Goal: Information Seeking & Learning: Stay updated

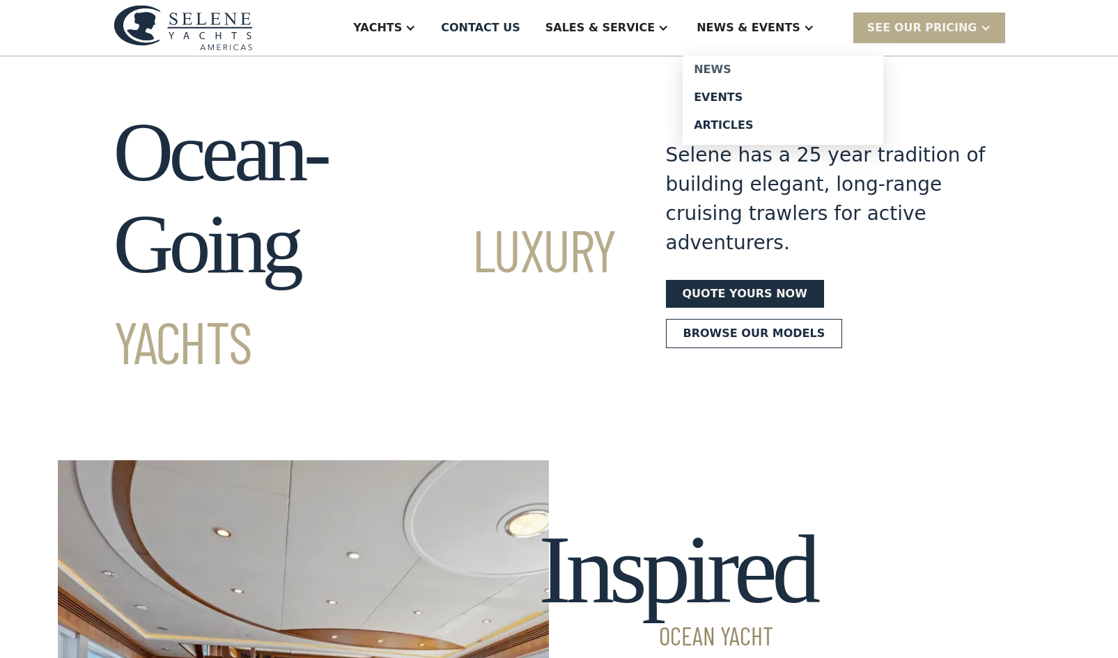
click at [737, 72] on div "News" at bounding box center [782, 69] width 178 height 11
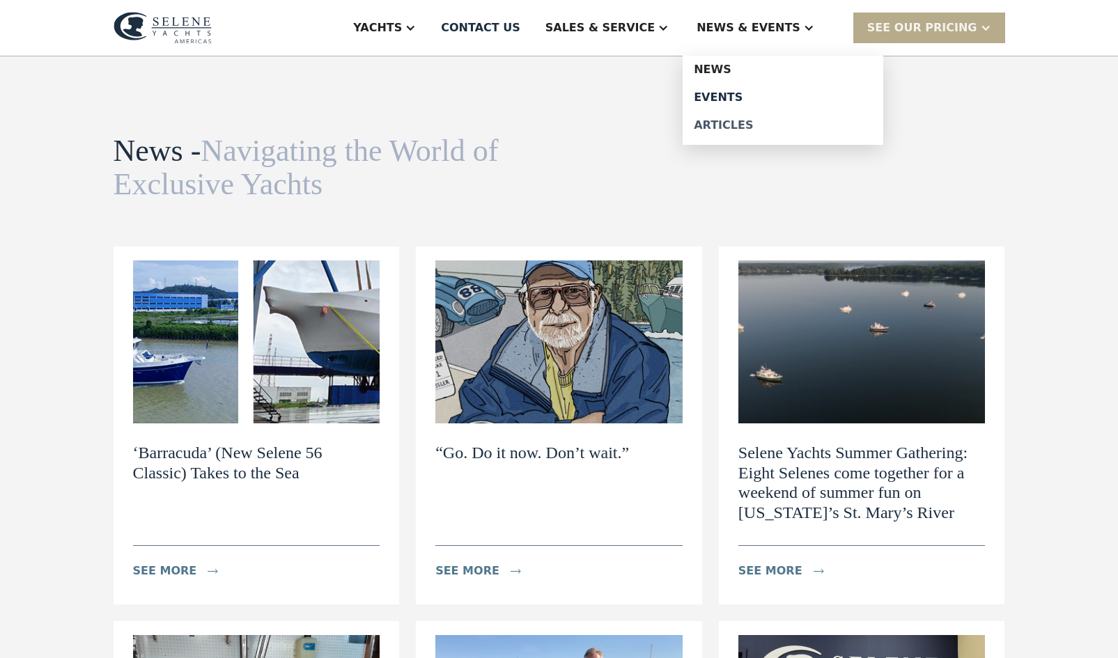
click at [750, 123] on div "Articles" at bounding box center [782, 125] width 178 height 11
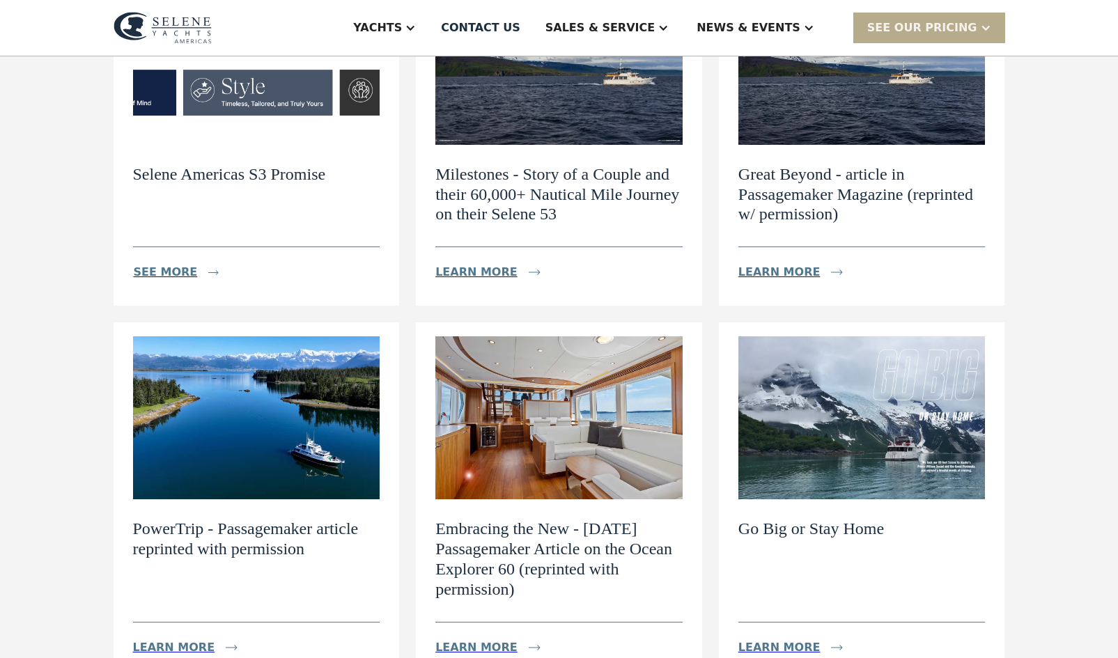
scroll to position [70, 0]
